Goal: Task Accomplishment & Management: Manage account settings

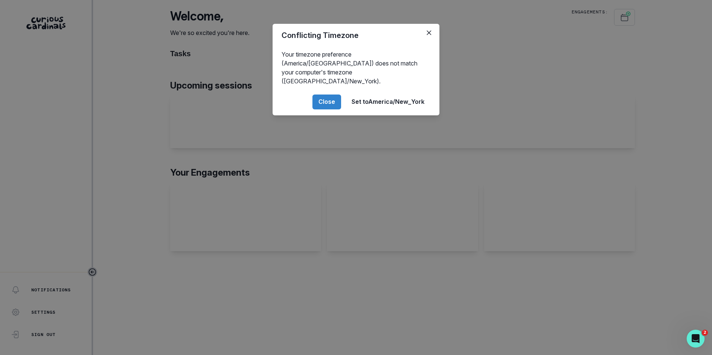
click at [310, 90] on footer "Close Set to [GEOGRAPHIC_DATA]/New_York" at bounding box center [355, 102] width 167 height 27
click at [317, 95] on button "Close" at bounding box center [326, 102] width 29 height 15
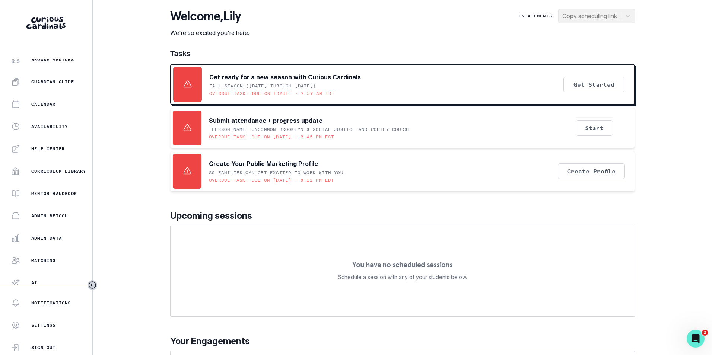
scroll to position [74, 0]
click at [55, 235] on p "Admin Data" at bounding box center [46, 238] width 31 height 6
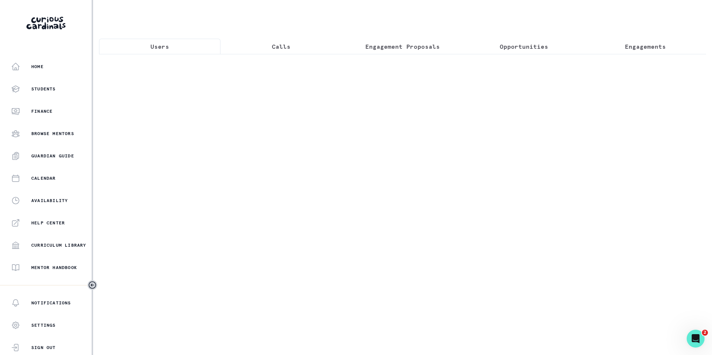
click at [169, 47] on button "Users" at bounding box center [159, 47] width 121 height 16
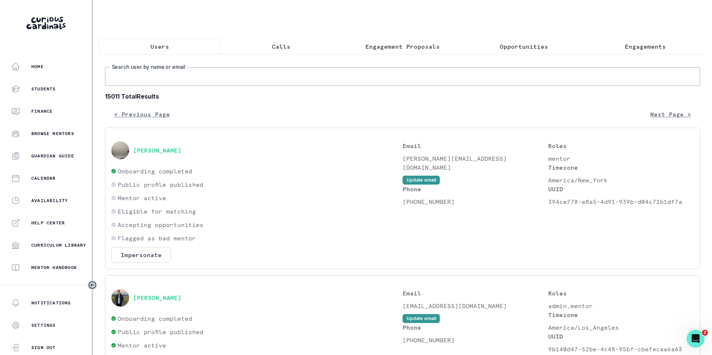
click at [166, 76] on input "Search user by name or email" at bounding box center [402, 76] width 595 height 19
paste input "[EMAIL_ADDRESS][DOMAIN_NAME]"
type input "[EMAIL_ADDRESS][DOMAIN_NAME]"
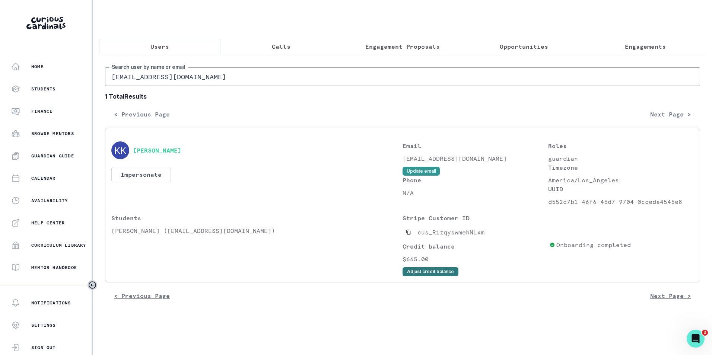
click at [436, 276] on button "Adjust credit balance" at bounding box center [430, 271] width 56 height 9
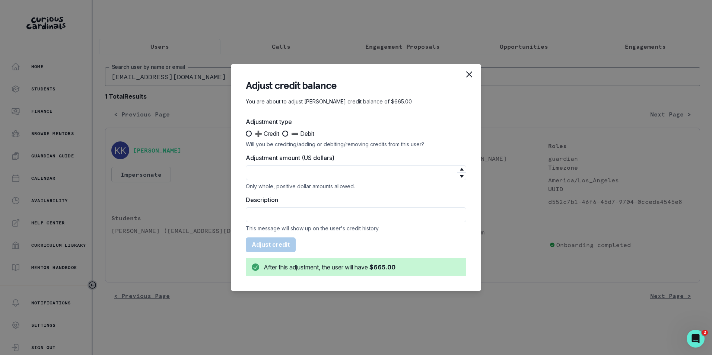
click at [288, 133] on span at bounding box center [285, 134] width 6 height 6
click at [282, 134] on input "➖ Debit" at bounding box center [282, 134] width 0 height 0
radio input "true"
click at [305, 170] on input "Adjustment amount (US dollars)" at bounding box center [356, 172] width 220 height 15
type input "380"
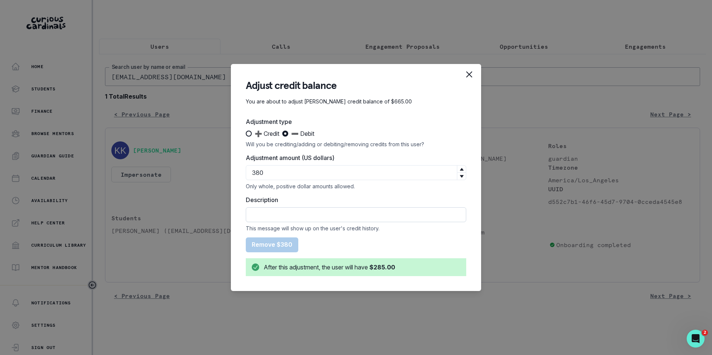
click at [299, 210] on input "Description" at bounding box center [356, 214] width 220 height 15
type input "Refund was issued for August"
click at [290, 246] on button "Remove $380" at bounding box center [272, 244] width 52 height 15
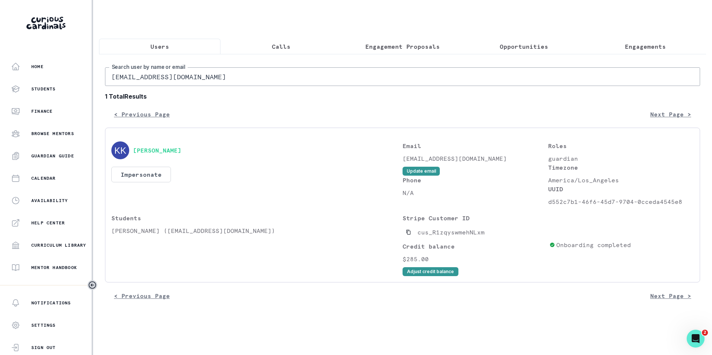
click at [174, 81] on input "[EMAIL_ADDRESS][DOMAIN_NAME]" at bounding box center [402, 76] width 595 height 19
paste input "[EMAIL_ADDRESS]"
type input "[EMAIL_ADDRESS][DOMAIN_NAME]"
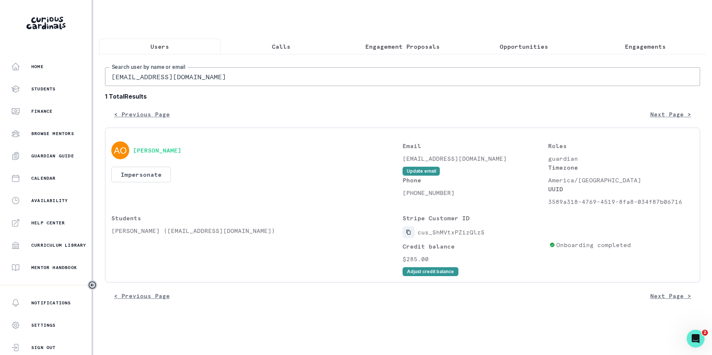
click at [409, 235] on icon "Copied to clipboard" at bounding box center [408, 232] width 5 height 5
click at [141, 182] on button "Impersonate" at bounding box center [141, 175] width 60 height 16
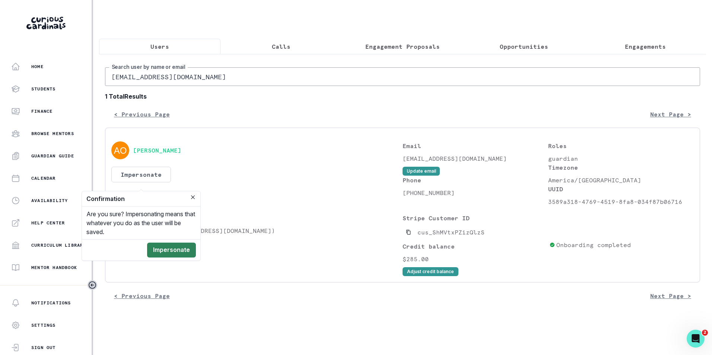
click at [169, 251] on button "Impersonate" at bounding box center [171, 250] width 49 height 15
